Goal: Download file/media

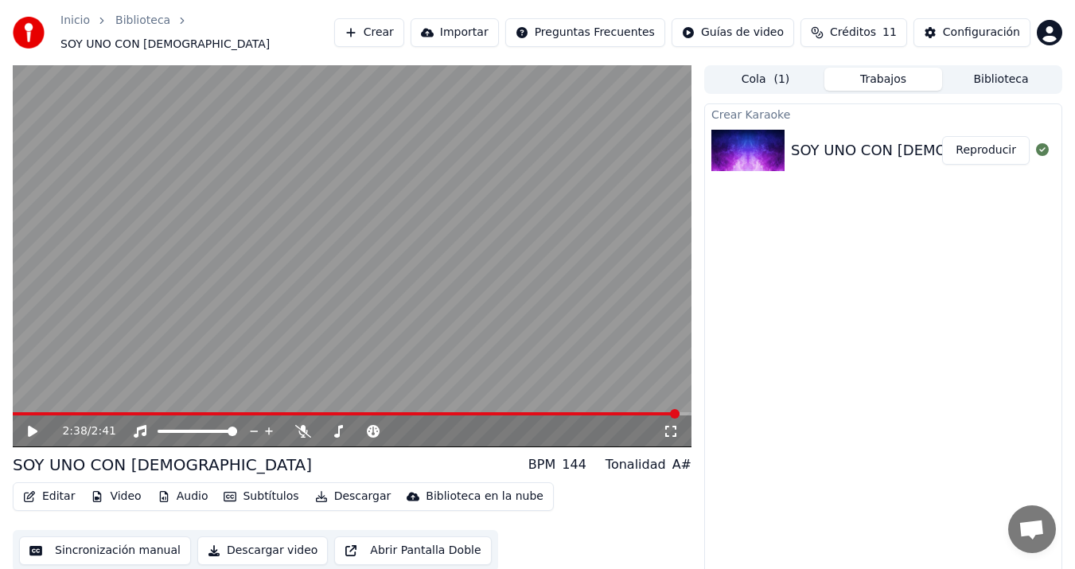
click at [32, 426] on icon at bounding box center [33, 431] width 10 height 11
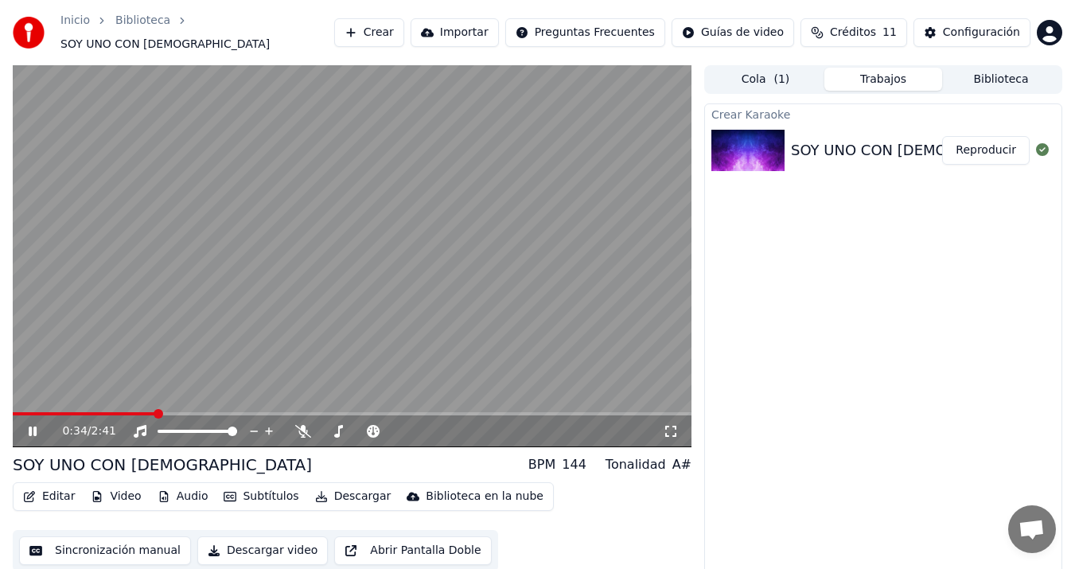
scroll to position [10, 0]
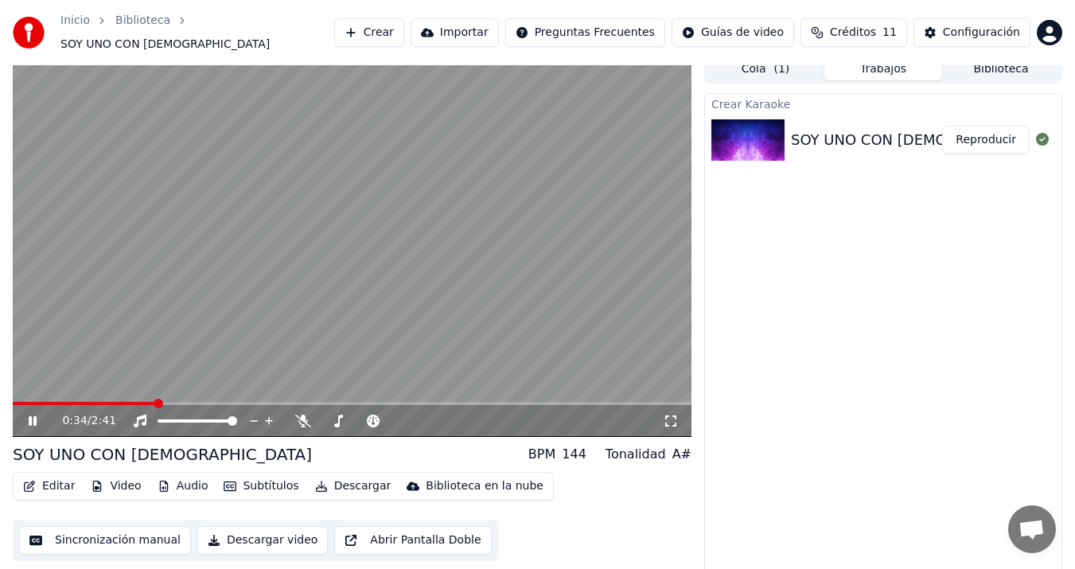
click at [357, 475] on button "Descargar" at bounding box center [353, 486] width 89 height 22
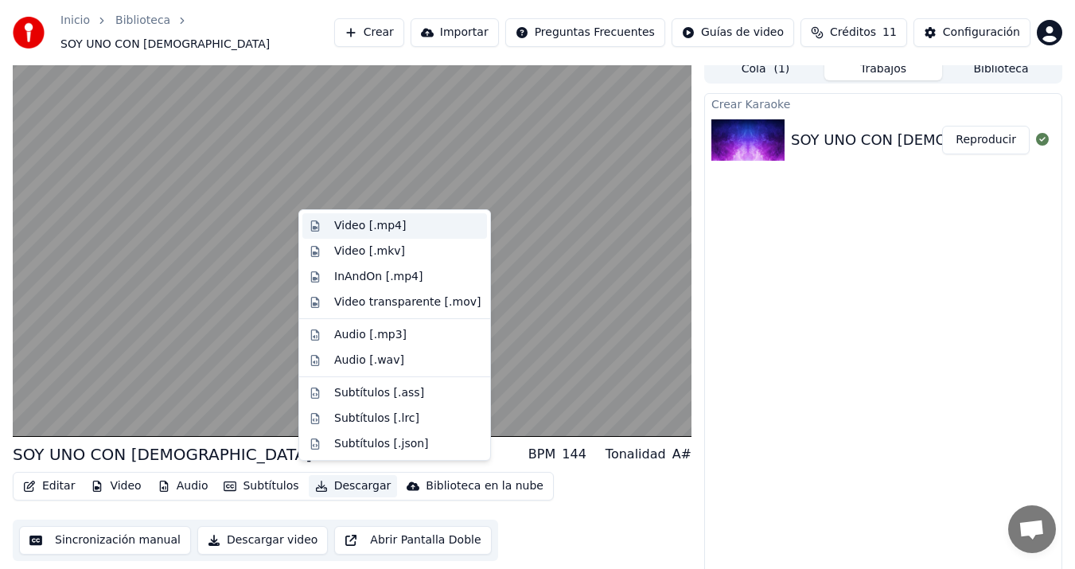
click at [357, 227] on div "Video [.mp4]" at bounding box center [370, 226] width 72 height 16
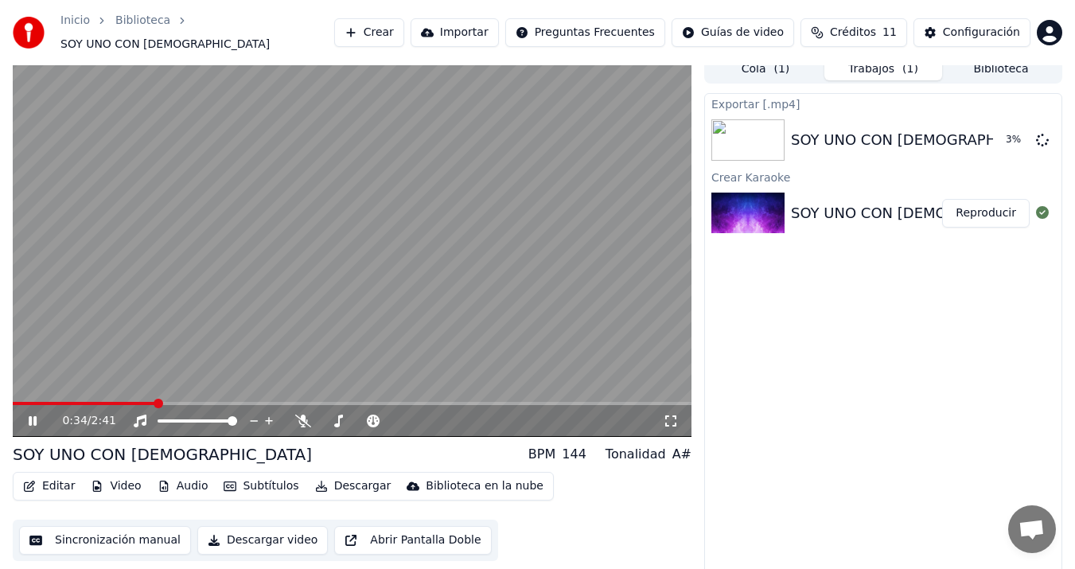
click at [37, 416] on icon at bounding box center [33, 421] width 8 height 10
click at [985, 205] on button "Reproducir" at bounding box center [986, 213] width 88 height 29
click at [34, 416] on icon at bounding box center [33, 421] width 8 height 10
click at [48, 478] on button "Editar" at bounding box center [49, 486] width 64 height 22
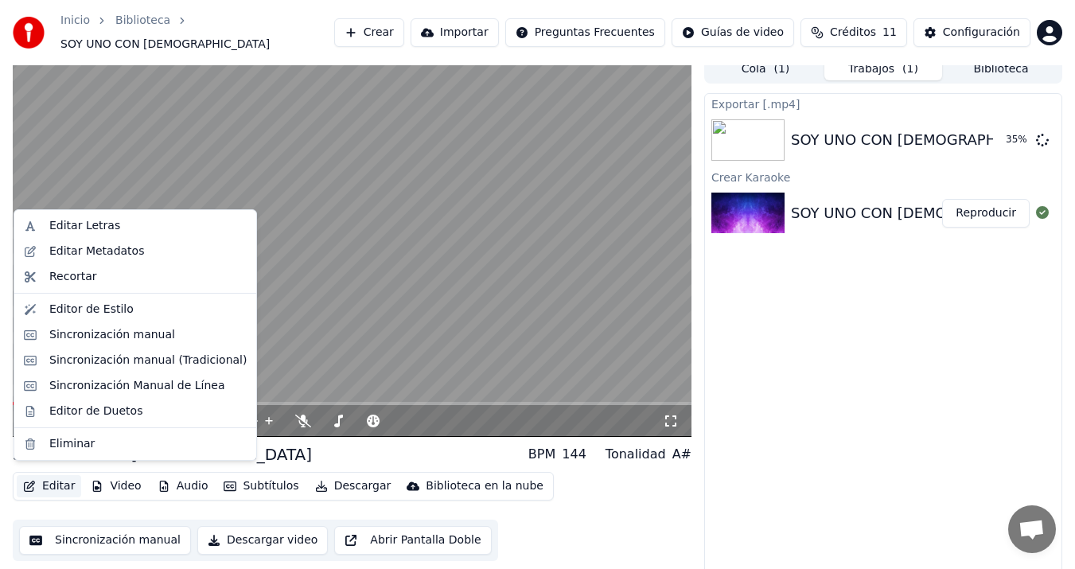
click at [917, 343] on div "Exportar [.mp4] SOY UNO CON [DEMOGRAPHIC_DATA] 35 % Crear Karaoke SOY UNO CON […" at bounding box center [883, 335] width 358 height 484
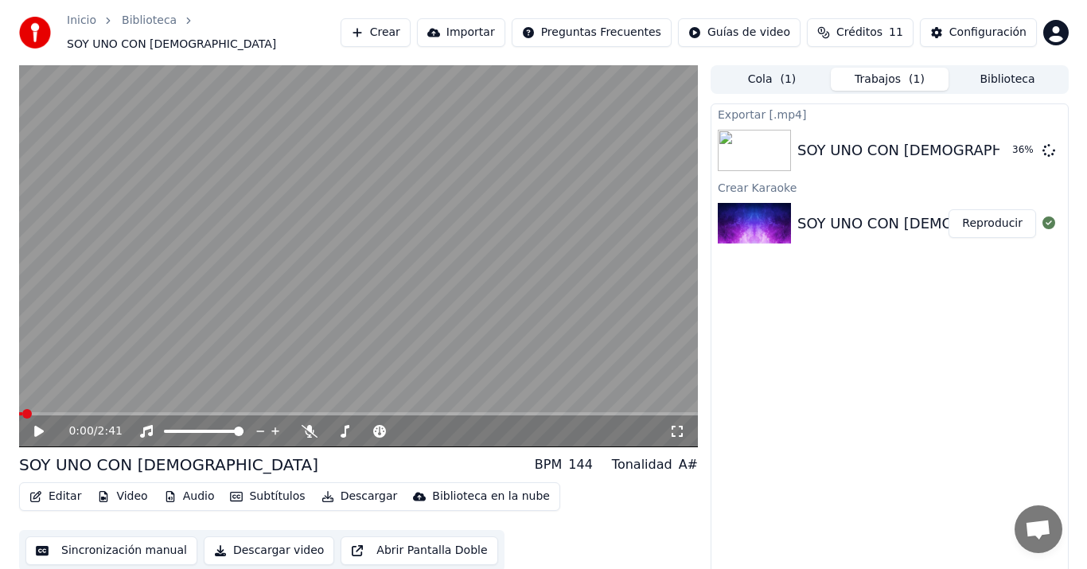
scroll to position [10, 0]
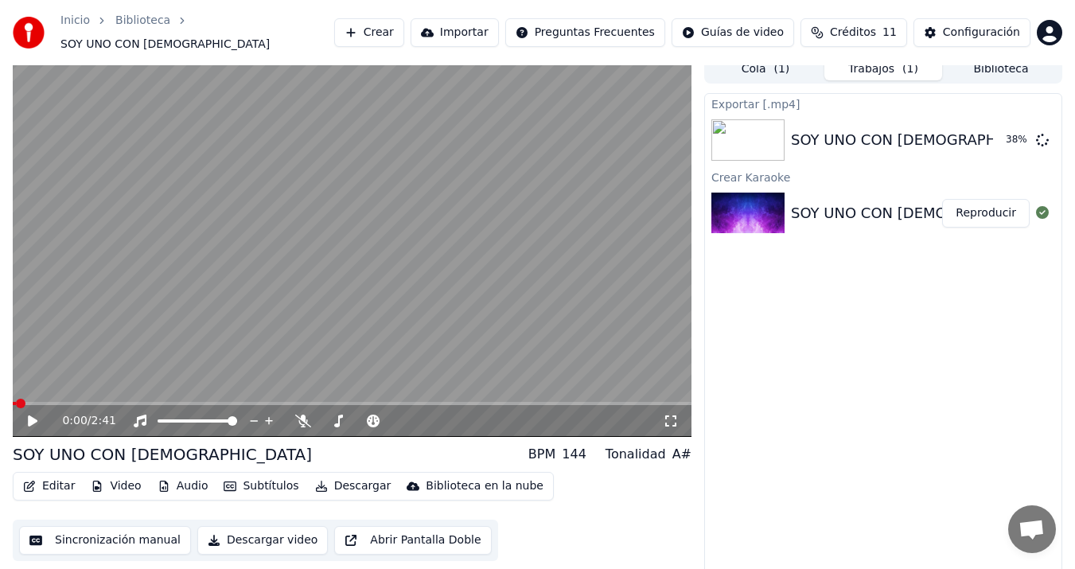
click at [56, 482] on button "Editar" at bounding box center [49, 486] width 64 height 22
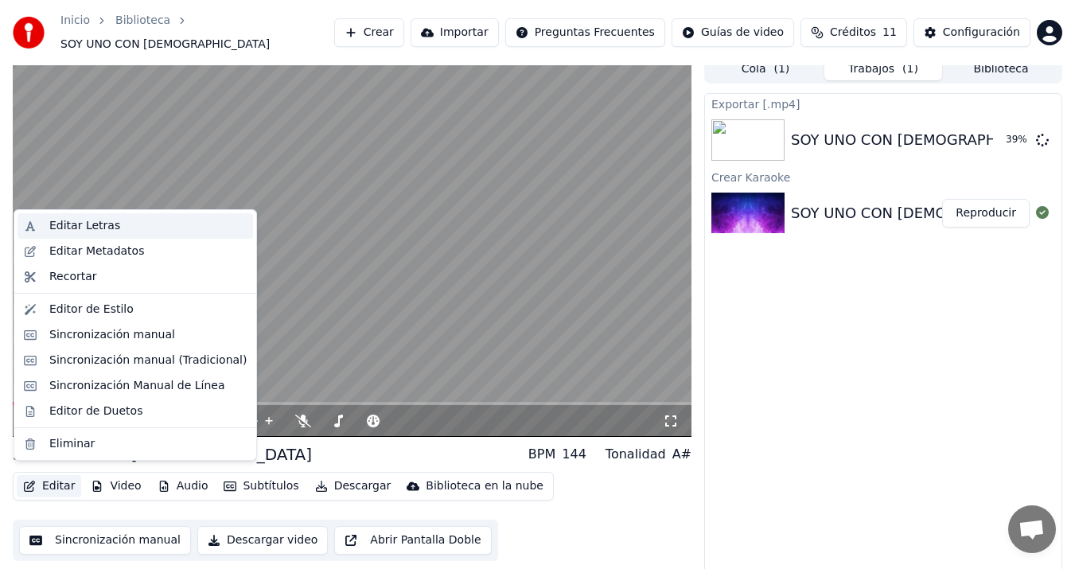
click at [104, 223] on div "Editar Letras" at bounding box center [84, 226] width 71 height 16
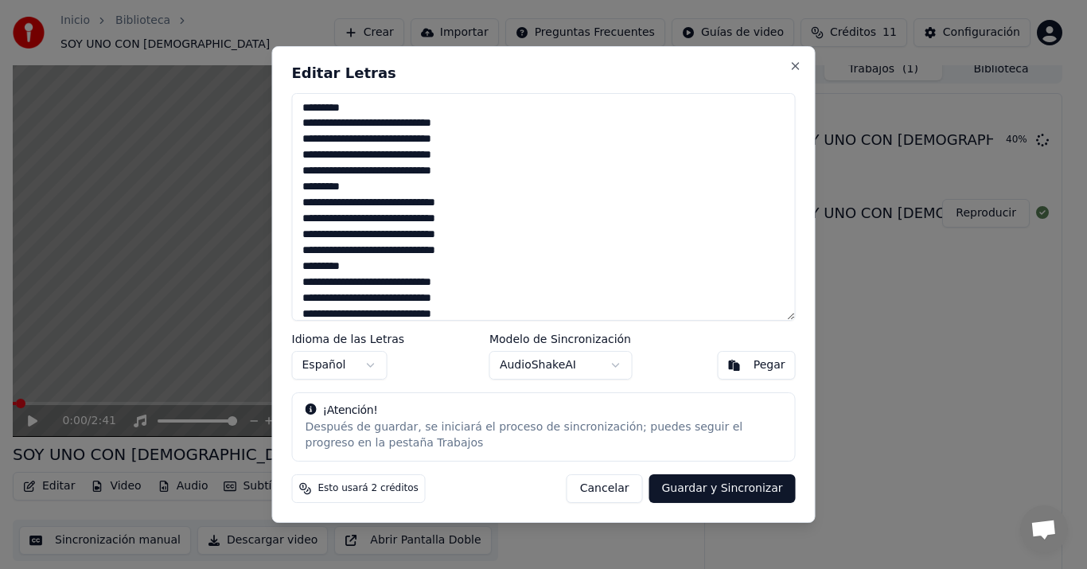
drag, startPoint x: 360, startPoint y: 111, endPoint x: 268, endPoint y: 101, distance: 92.0
click at [268, 101] on body "Inicio Biblioteca SOY UNO CON DIOS Crear Importar Preguntas Frecuentes Guías de…" at bounding box center [537, 274] width 1075 height 569
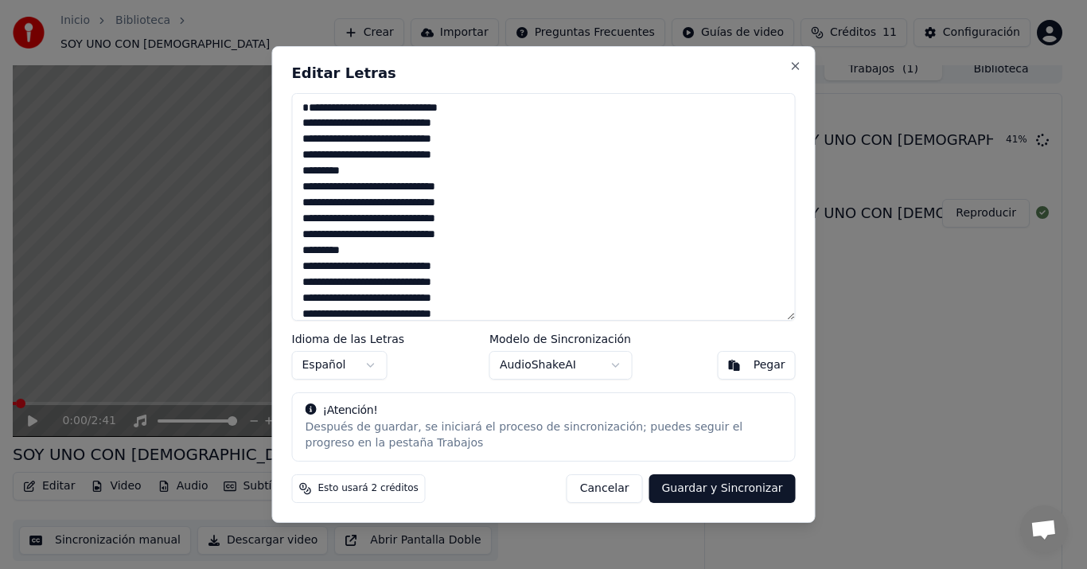
drag, startPoint x: 356, startPoint y: 192, endPoint x: 277, endPoint y: 189, distance: 78.8
click at [277, 189] on div "**********" at bounding box center [544, 285] width 544 height 478
drag, startPoint x: 372, startPoint y: 269, endPoint x: 279, endPoint y: 258, distance: 93.0
click at [279, 258] on div "**********" at bounding box center [544, 285] width 544 height 478
click at [342, 271] on textarea "**********" at bounding box center [544, 207] width 504 height 228
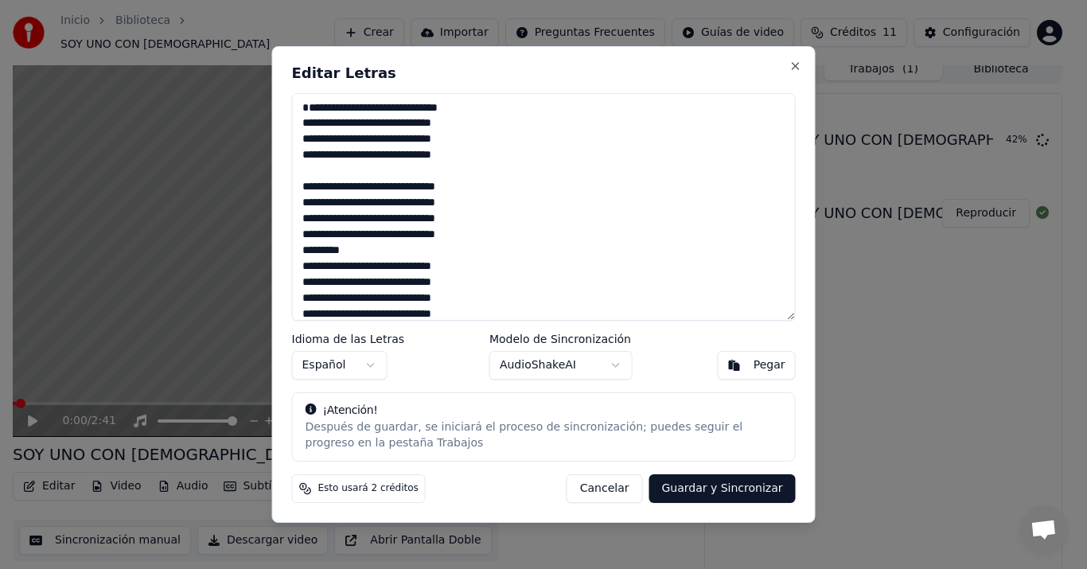
drag, startPoint x: 358, startPoint y: 271, endPoint x: 303, endPoint y: 270, distance: 54.9
click at [303, 270] on textarea "**********" at bounding box center [544, 207] width 504 height 228
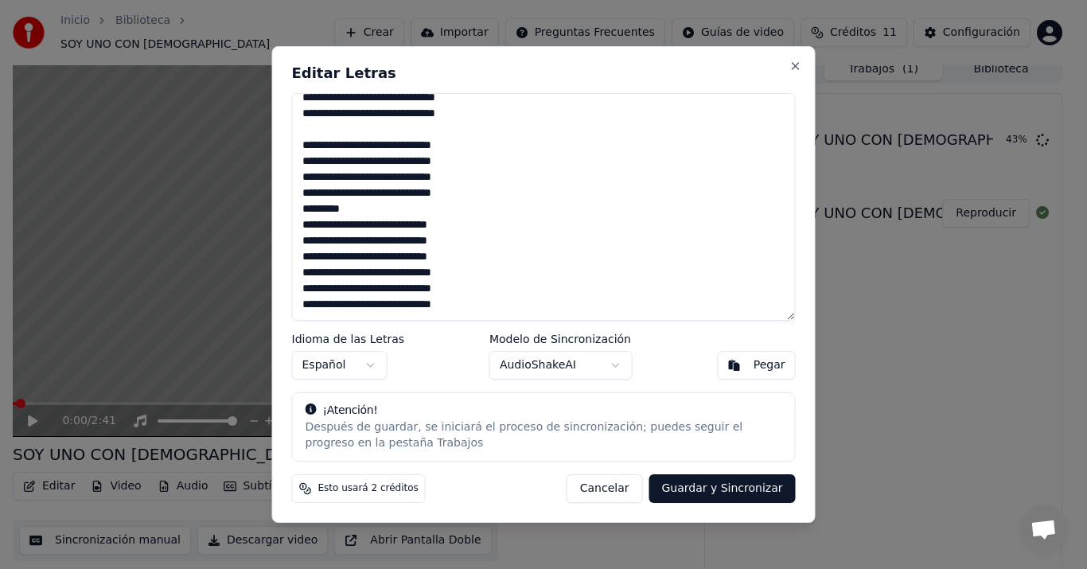
drag, startPoint x: 382, startPoint y: 213, endPoint x: 294, endPoint y: 204, distance: 88.8
click at [294, 204] on textarea "**********" at bounding box center [544, 207] width 504 height 228
click at [739, 490] on button "Guardar y Sincronizar" at bounding box center [722, 488] width 146 height 29
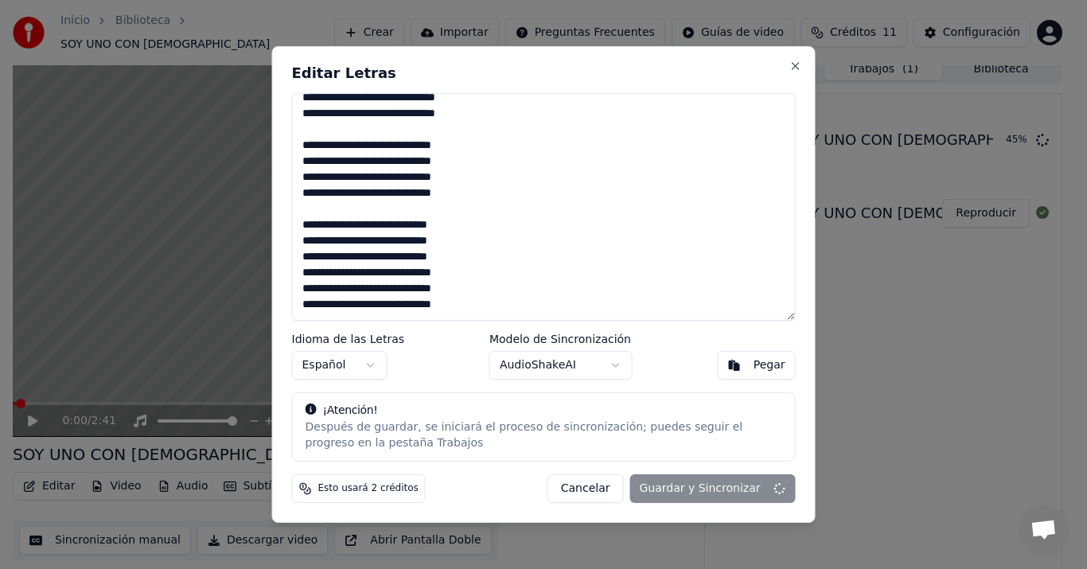
scroll to position [121, 0]
type textarea "**********"
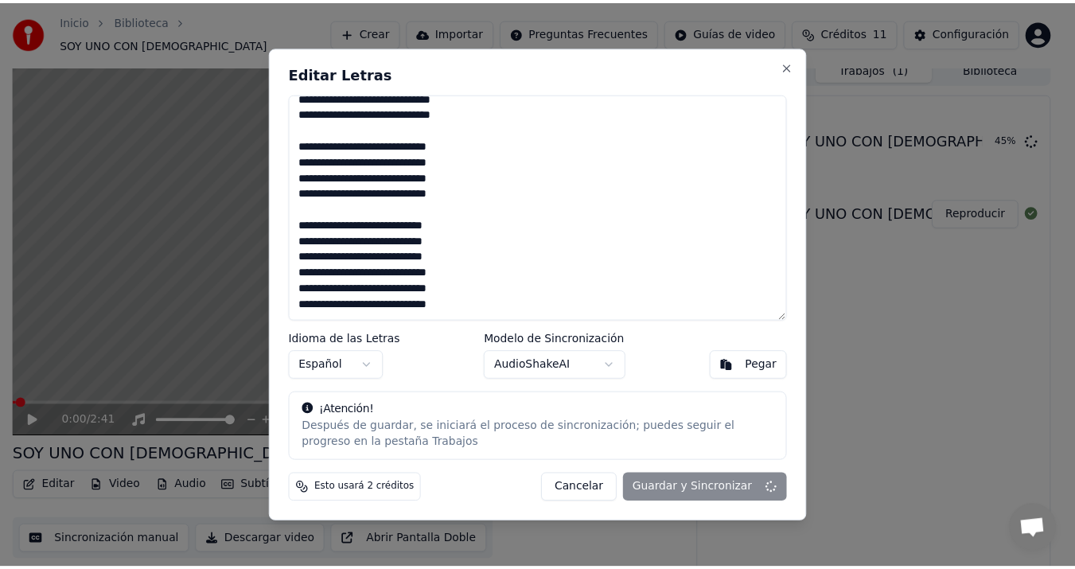
scroll to position [136, 0]
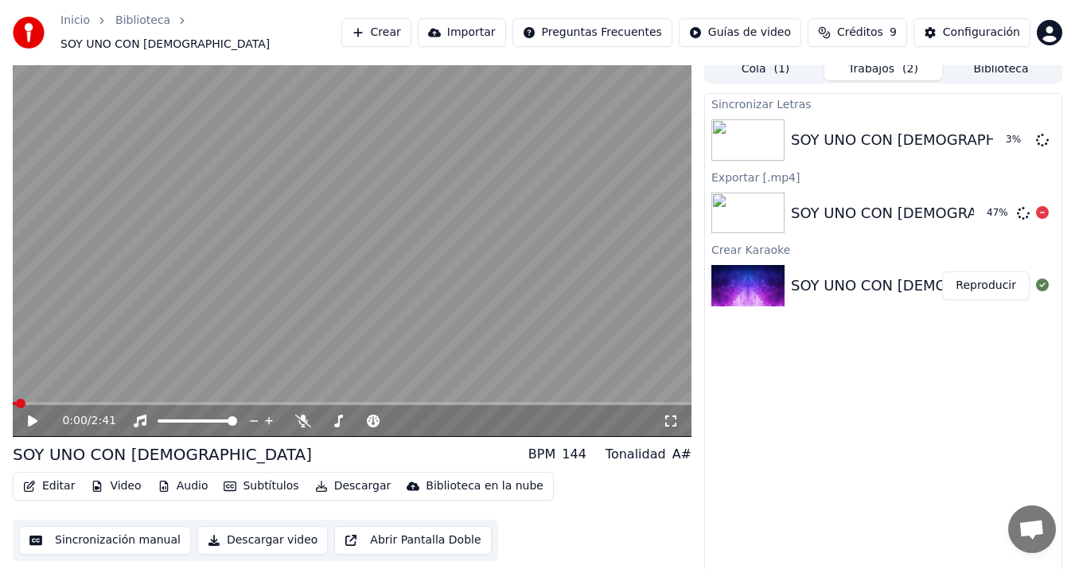
click at [1003, 207] on div "47 %" at bounding box center [999, 213] width 24 height 13
click at [1045, 207] on icon at bounding box center [1042, 212] width 13 height 13
click at [1044, 207] on icon at bounding box center [1042, 212] width 13 height 13
click at [1043, 206] on icon at bounding box center [1042, 212] width 13 height 13
click at [35, 415] on icon at bounding box center [33, 420] width 10 height 11
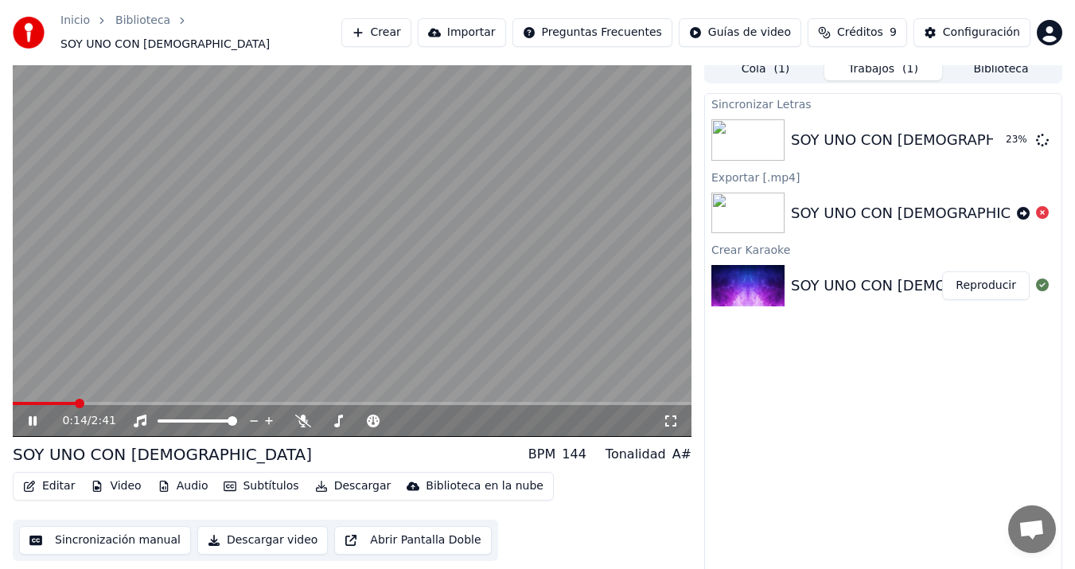
click at [34, 416] on icon at bounding box center [33, 421] width 8 height 10
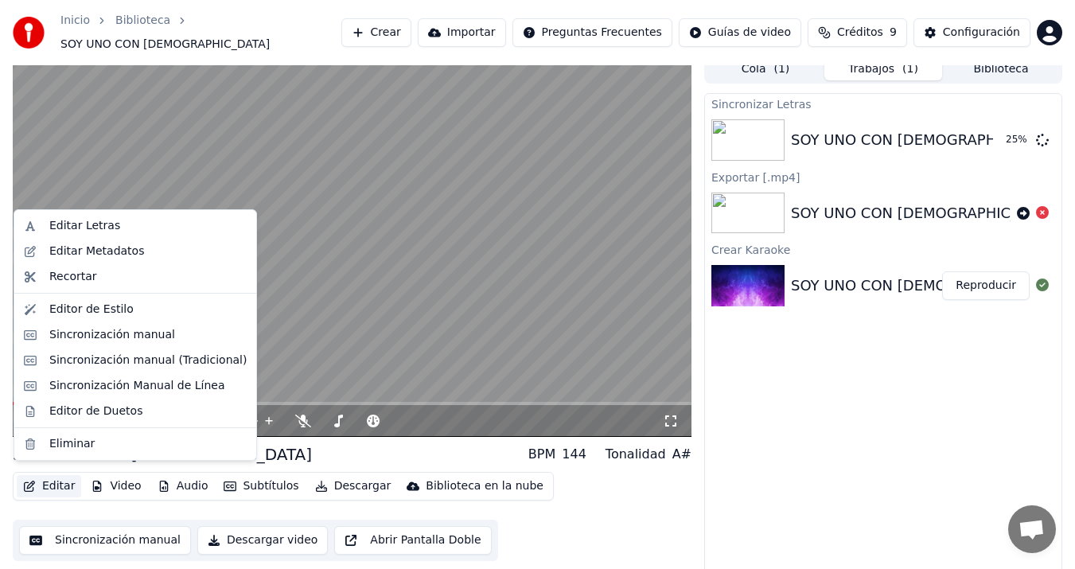
click at [45, 475] on button "Editar" at bounding box center [49, 486] width 64 height 22
click at [533, 348] on video at bounding box center [352, 246] width 679 height 382
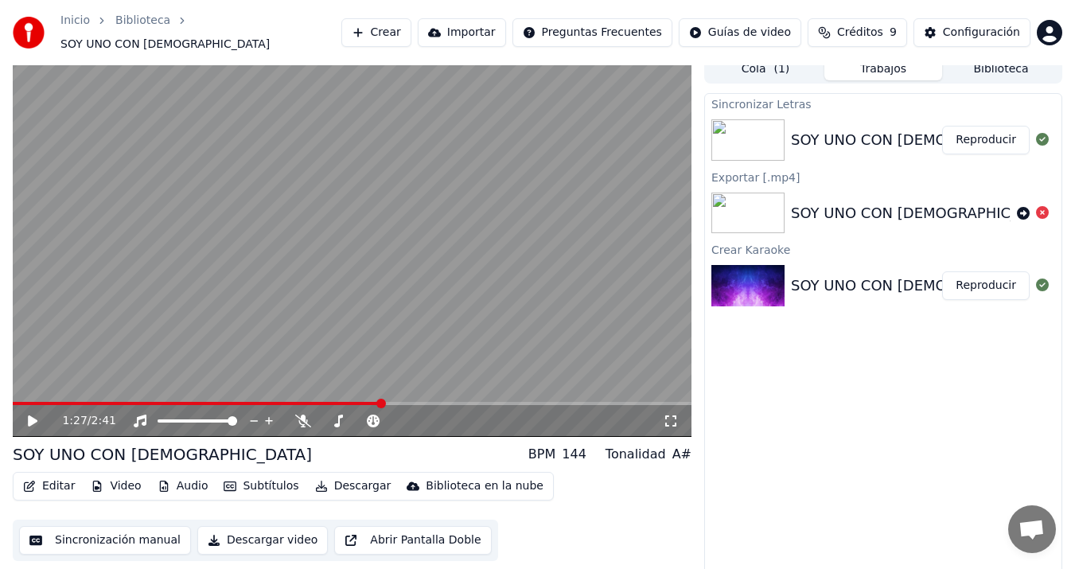
click at [533, 348] on video at bounding box center [352, 246] width 679 height 382
click at [869, 134] on div "SOY UNO CON [DEMOGRAPHIC_DATA]" at bounding box center [925, 140] width 269 height 22
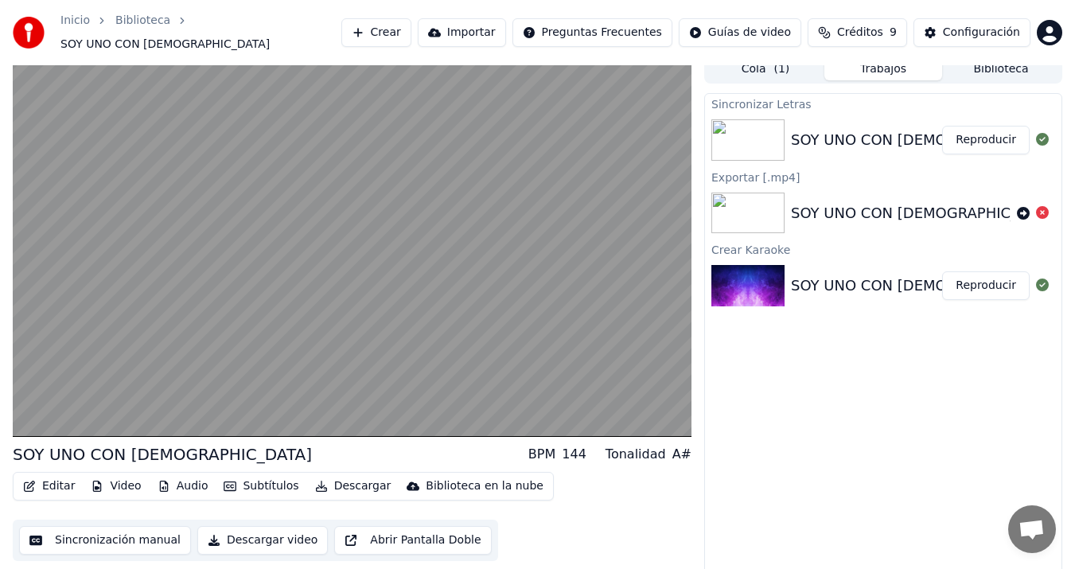
click at [982, 126] on button "Reproducir" at bounding box center [986, 140] width 88 height 29
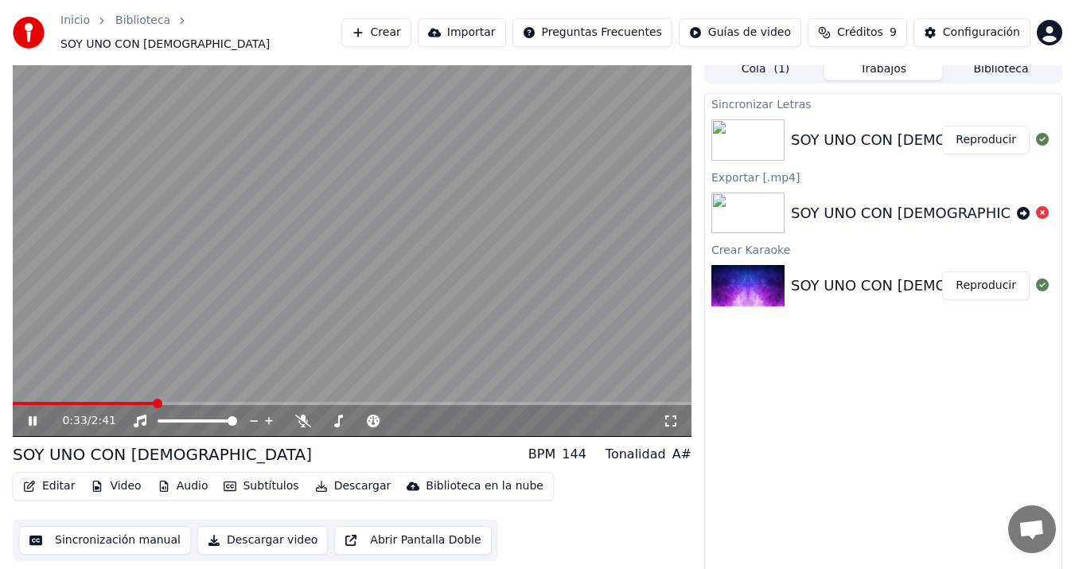
click at [36, 416] on icon at bounding box center [33, 421] width 8 height 10
click at [340, 478] on button "Descargar" at bounding box center [353, 486] width 89 height 22
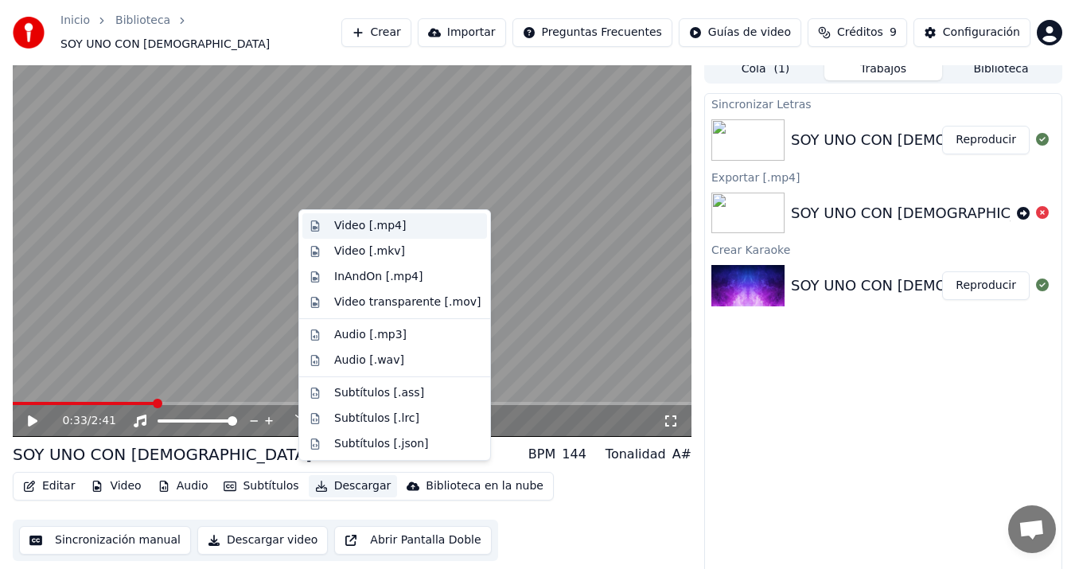
click at [380, 224] on div "Video [.mp4]" at bounding box center [370, 226] width 72 height 16
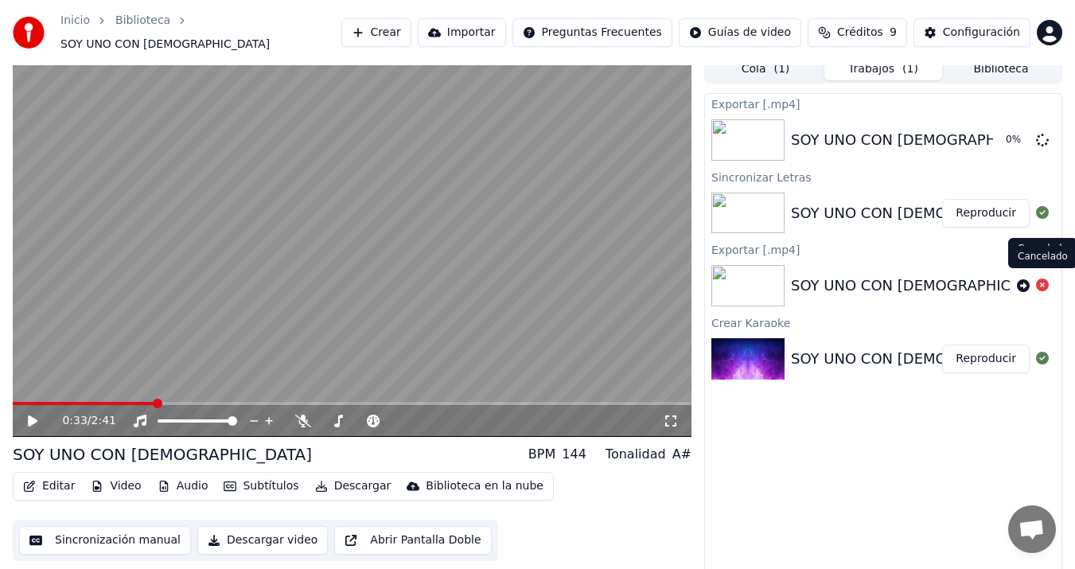
click at [1043, 279] on icon at bounding box center [1042, 285] width 13 height 13
click at [868, 415] on div "Exportar [.mp4] SOY UNO CON [DEMOGRAPHIC_DATA] 1 % Sincronizar Letras SOY UNO C…" at bounding box center [883, 335] width 358 height 484
click at [684, 446] on div "A#" at bounding box center [682, 454] width 19 height 19
